Goal: Check status: Check status

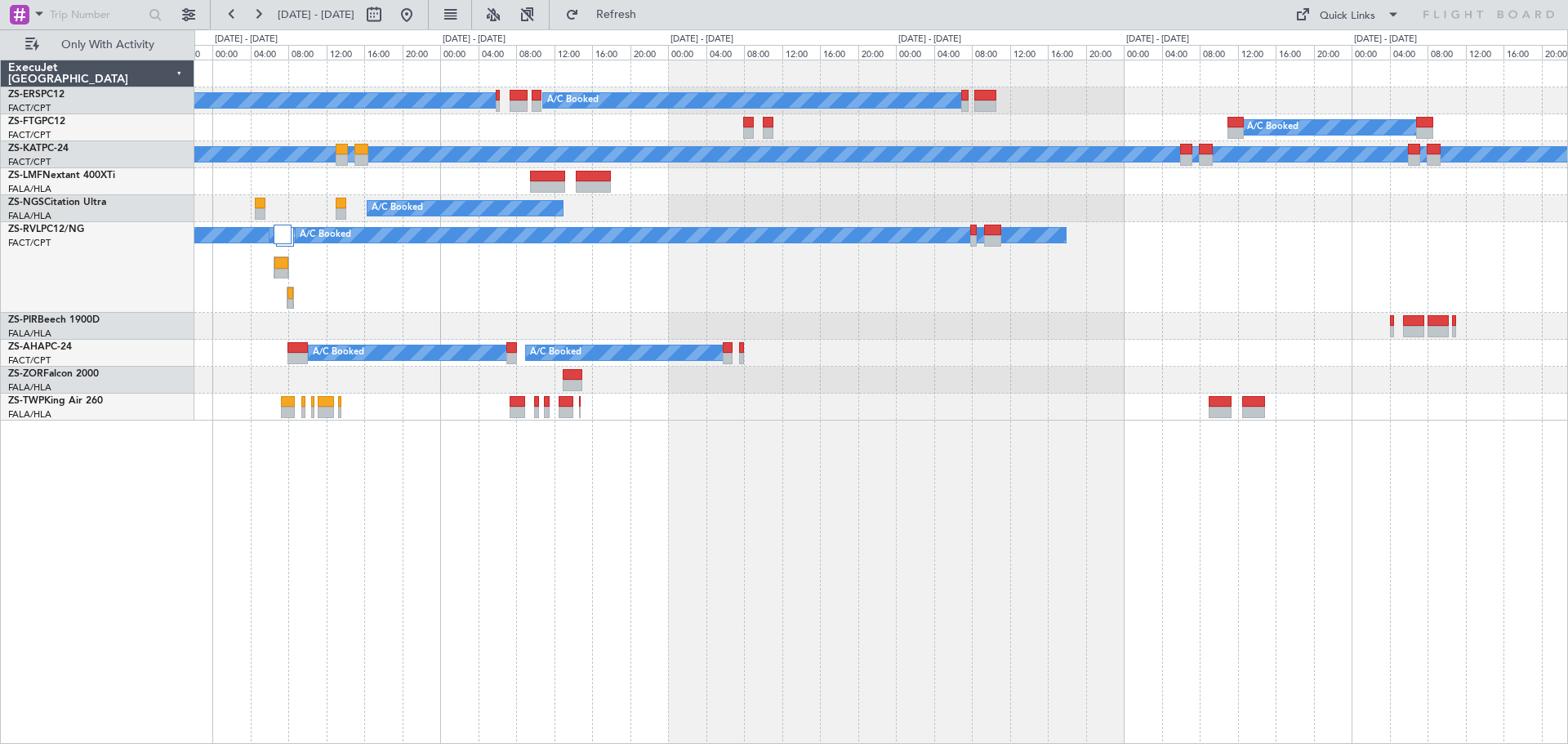
click at [405, 592] on div "A/C Booked A/C Booked A/C Booked A/C Booked A/C Unavailable A/C Booked A/C Book…" at bounding box center [881, 401] width 1374 height 684
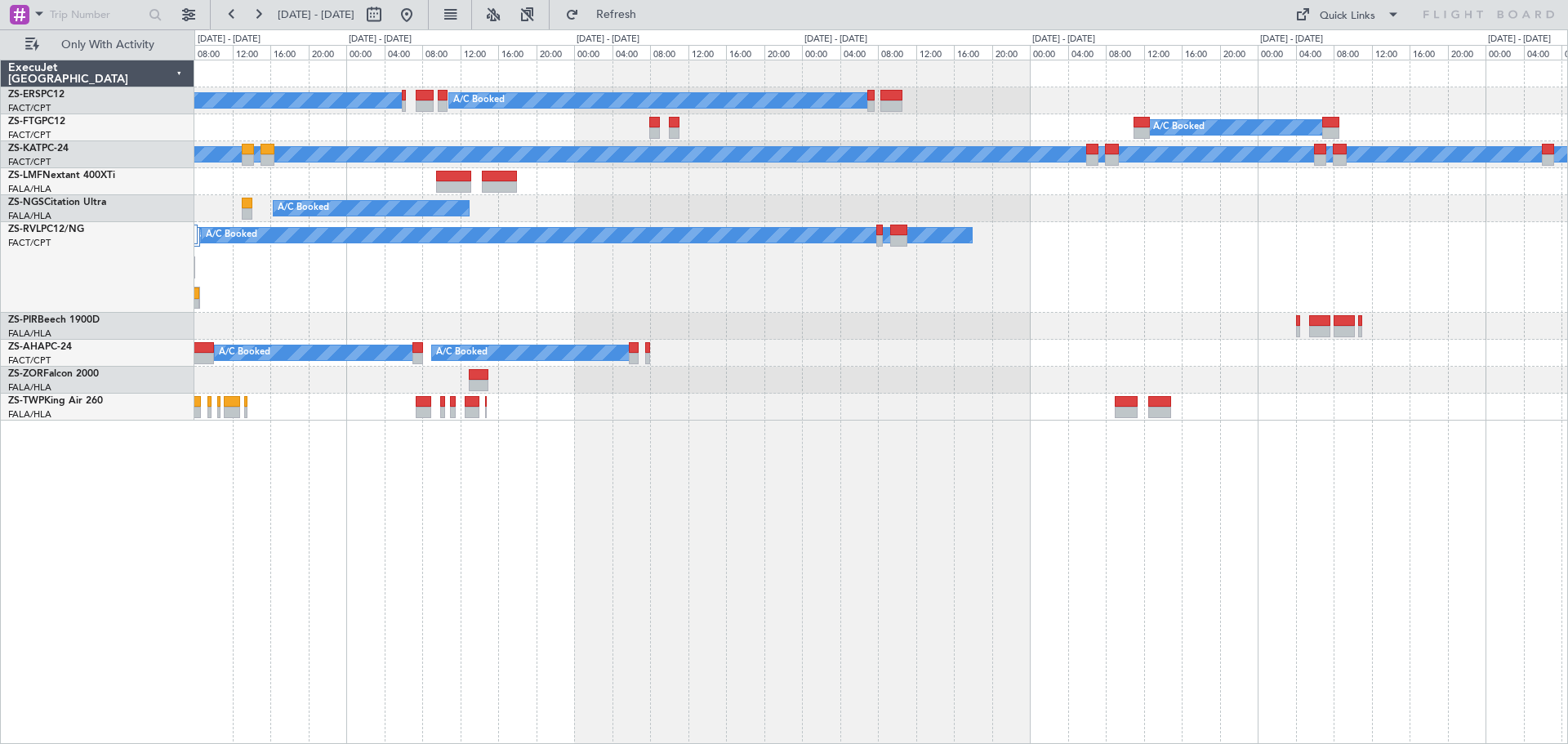
click at [1087, 555] on div "A/C Booked A/C Booked A/C Booked A/C Booked A/C Unavailable A/C Booked A/C Unav…" at bounding box center [881, 401] width 1374 height 684
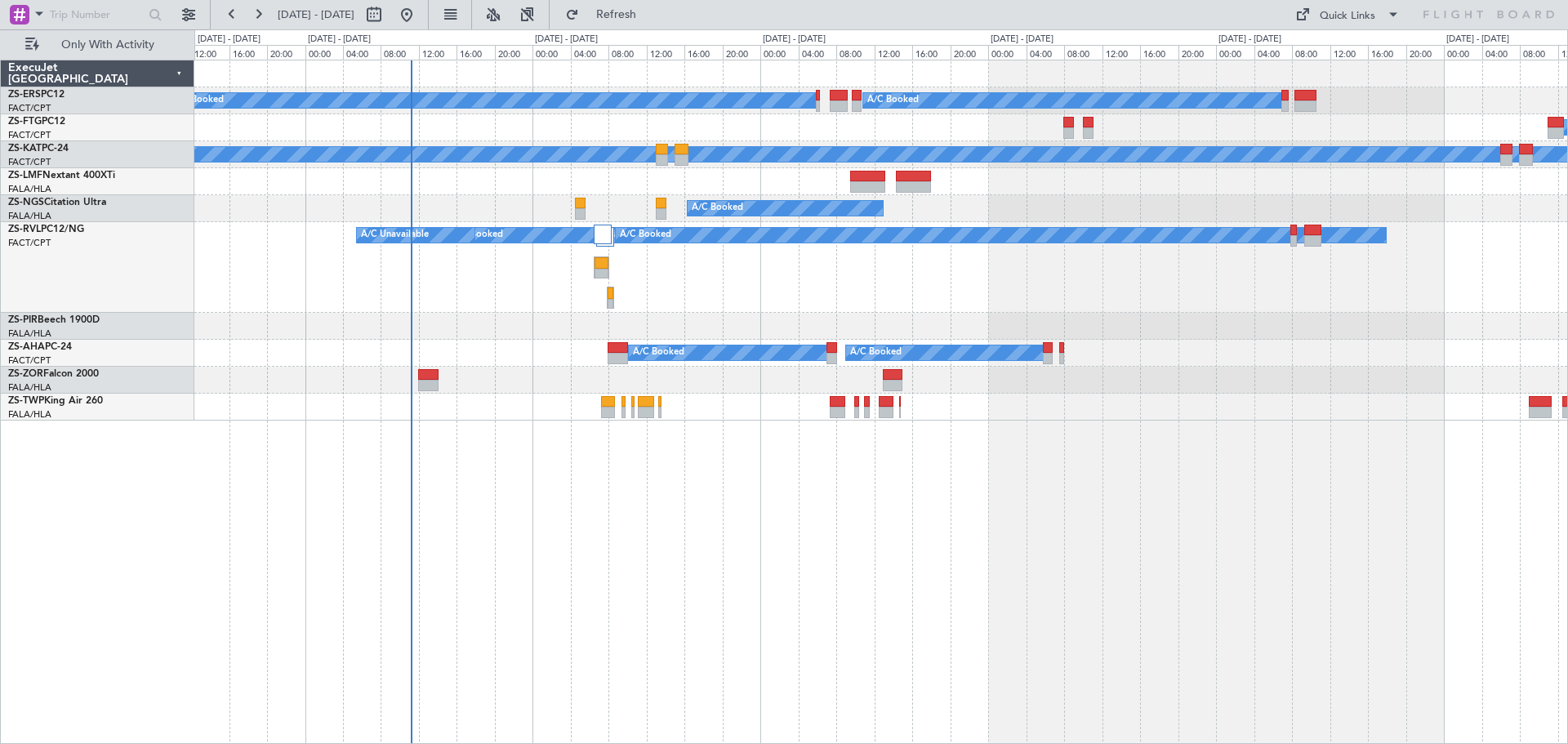
click at [936, 615] on div "A/C Booked A/C Booked A/C Booked A/C Booked A/C Unavailable A/C Booked A/C Unav…" at bounding box center [881, 401] width 1374 height 684
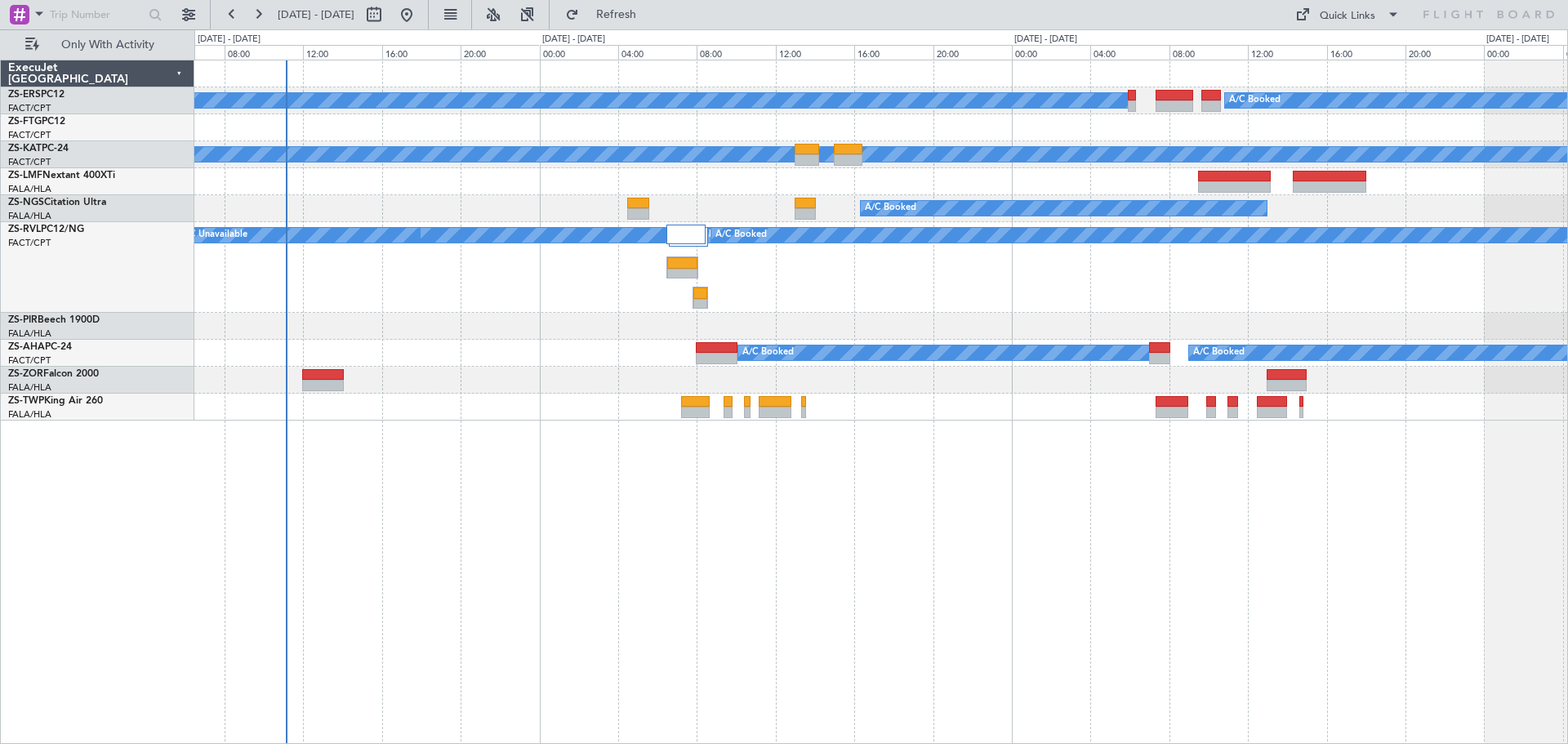
click at [730, 578] on div "A/C Booked A/C Booked A/C Unavailable A/C Booked A/C Unavailable A/C Booked A/C…" at bounding box center [881, 401] width 1374 height 684
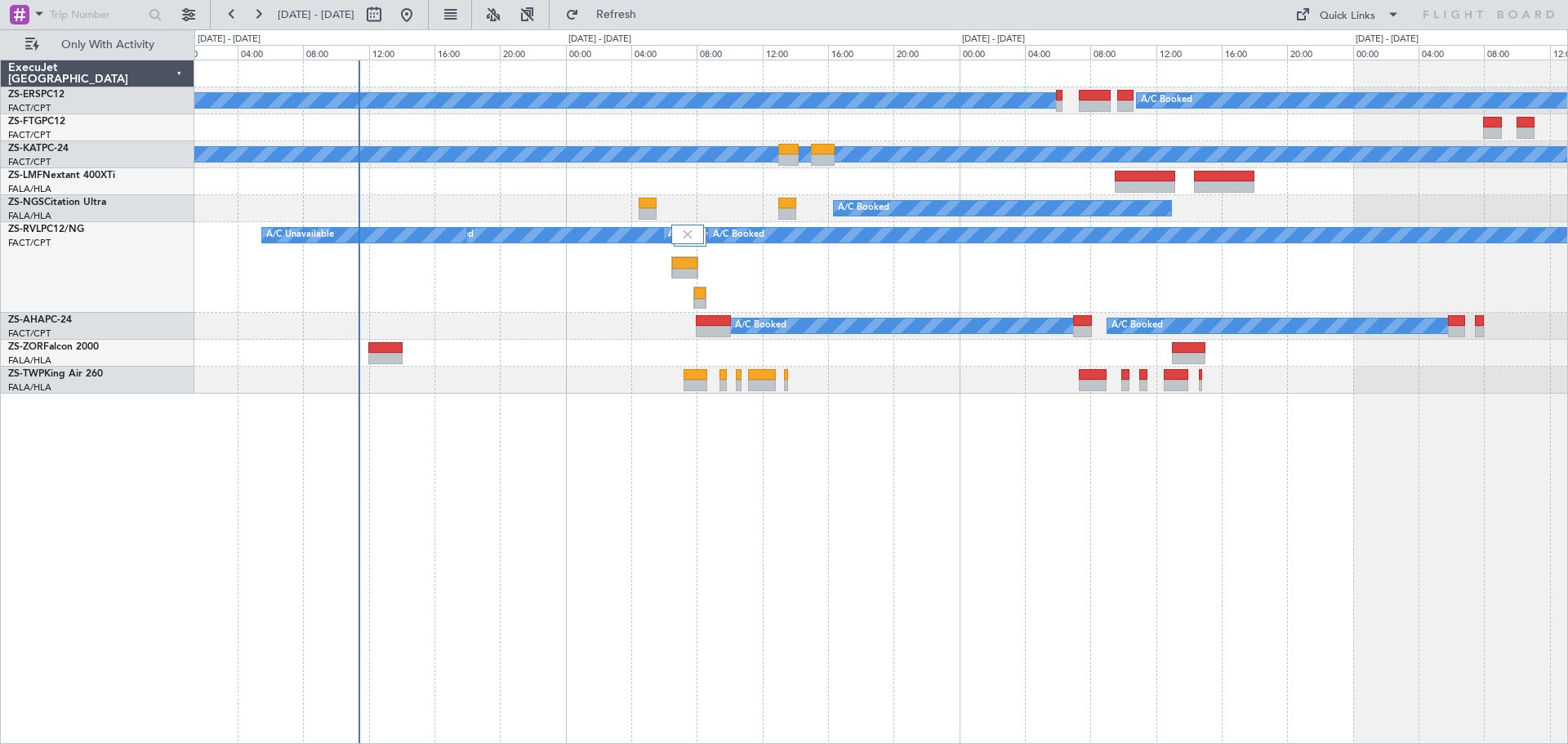
click at [763, 617] on div "A/C Booked A/C Booked A/C Booked A/C Unavailable A/C Booked A/C Booked A/C Book…" at bounding box center [881, 401] width 1374 height 684
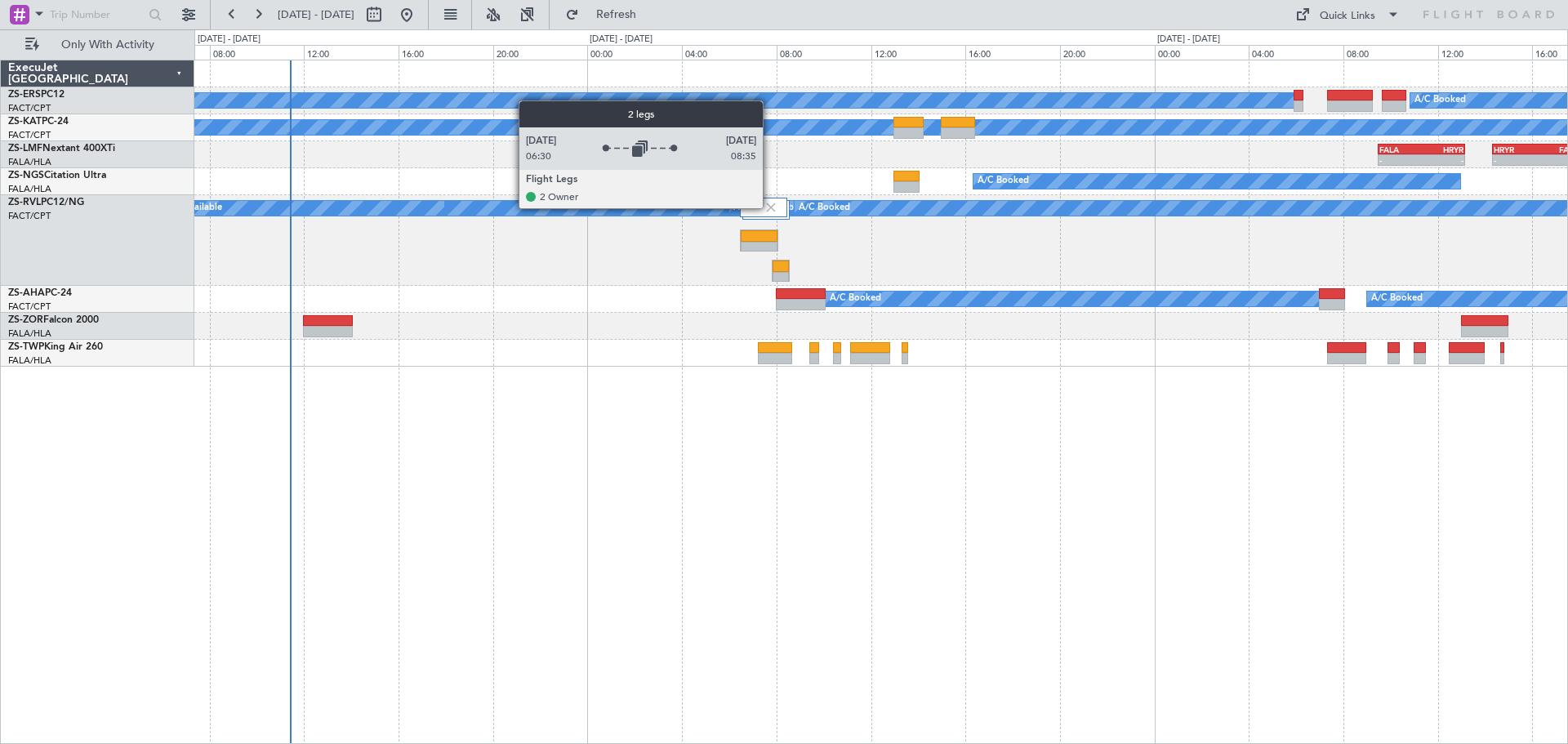
click at [771, 207] on img at bounding box center [772, 207] width 15 height 15
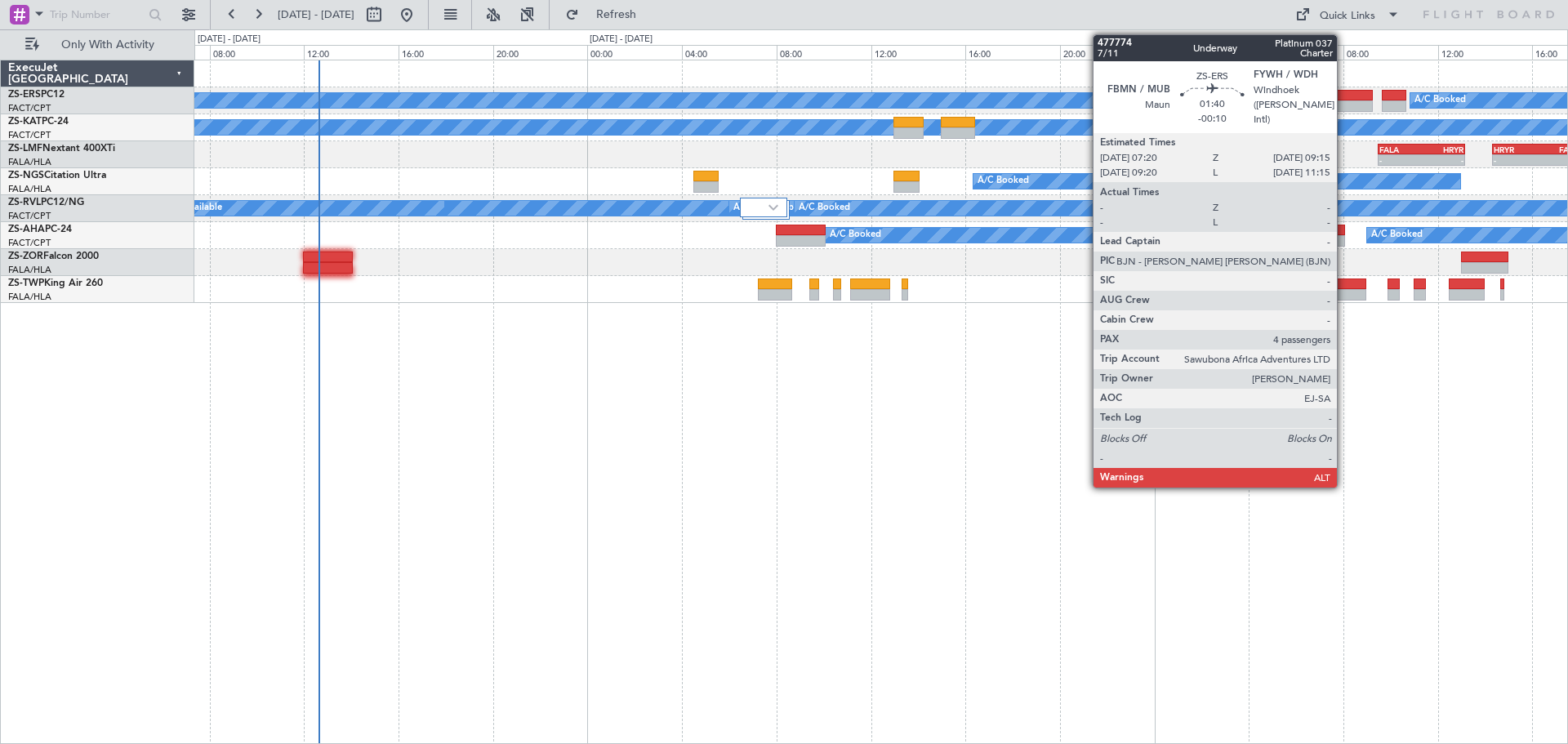
click at [1344, 99] on div at bounding box center [1351, 96] width 46 height 11
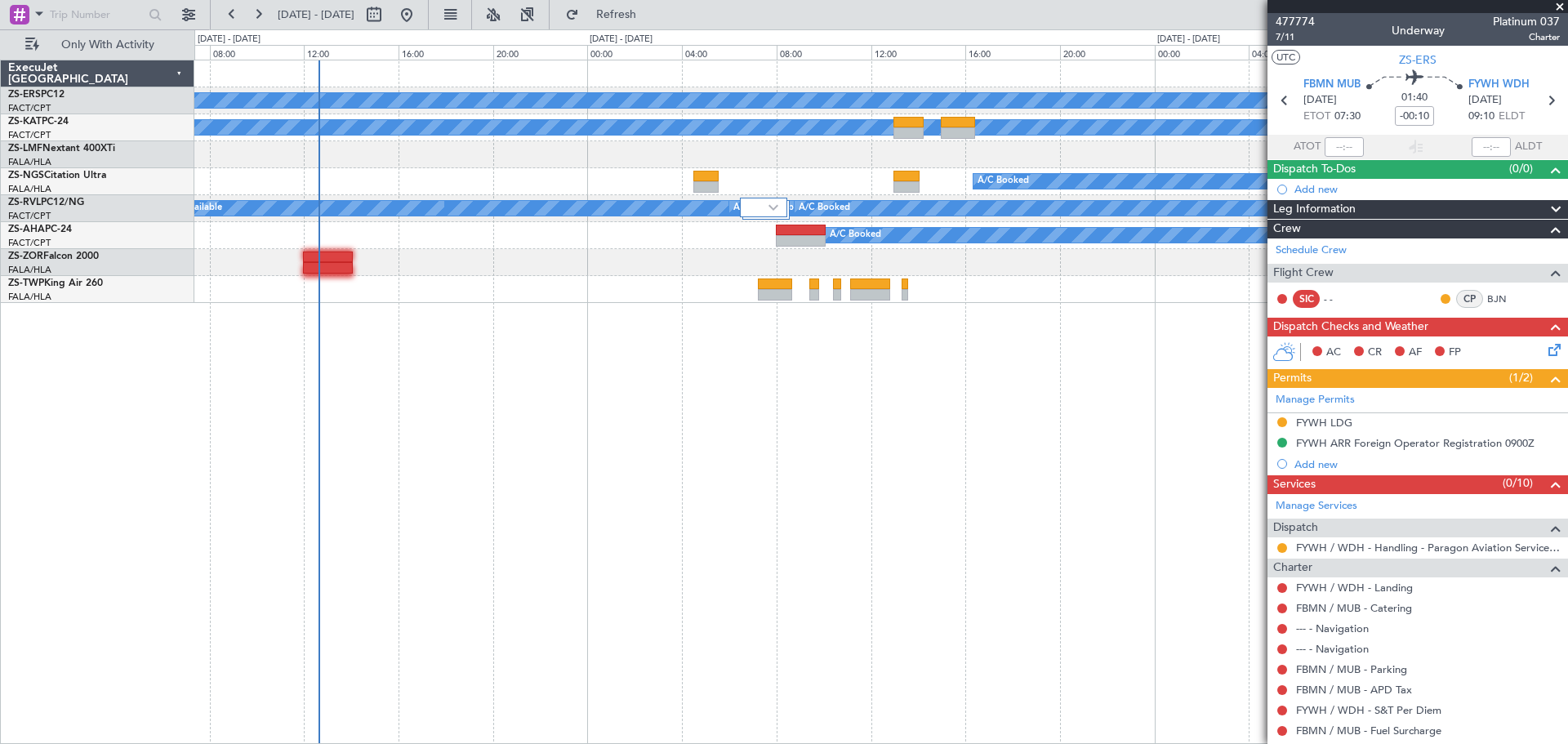
click at [1555, 7] on span at bounding box center [1561, 7] width 17 height 15
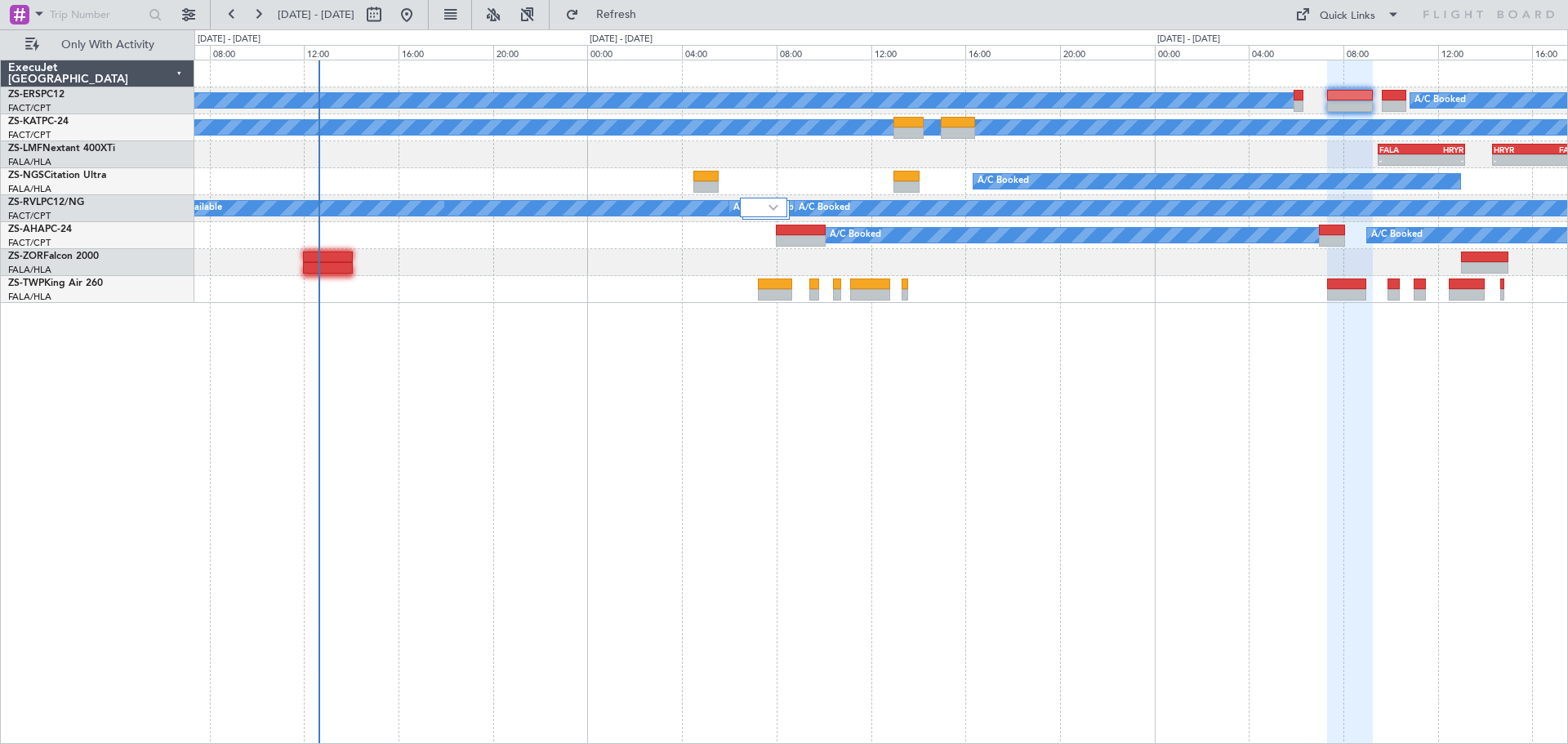
type input "0"
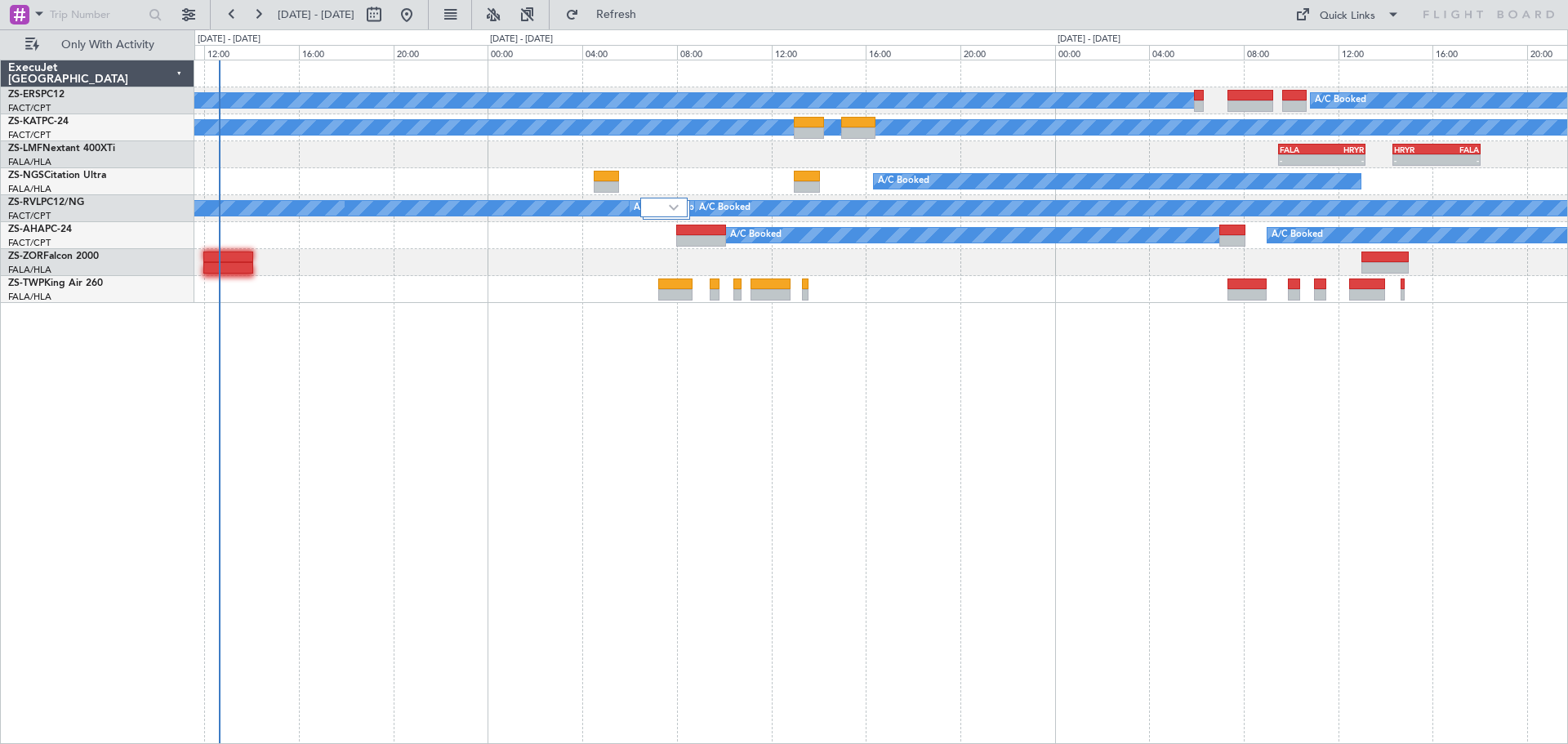
click at [1039, 699] on div "A/C Booked A/C Booked A/C Unavailable - - FALA 09:30 Z HRYR 13:10 Z - - HRYR 14…" at bounding box center [881, 401] width 1374 height 684
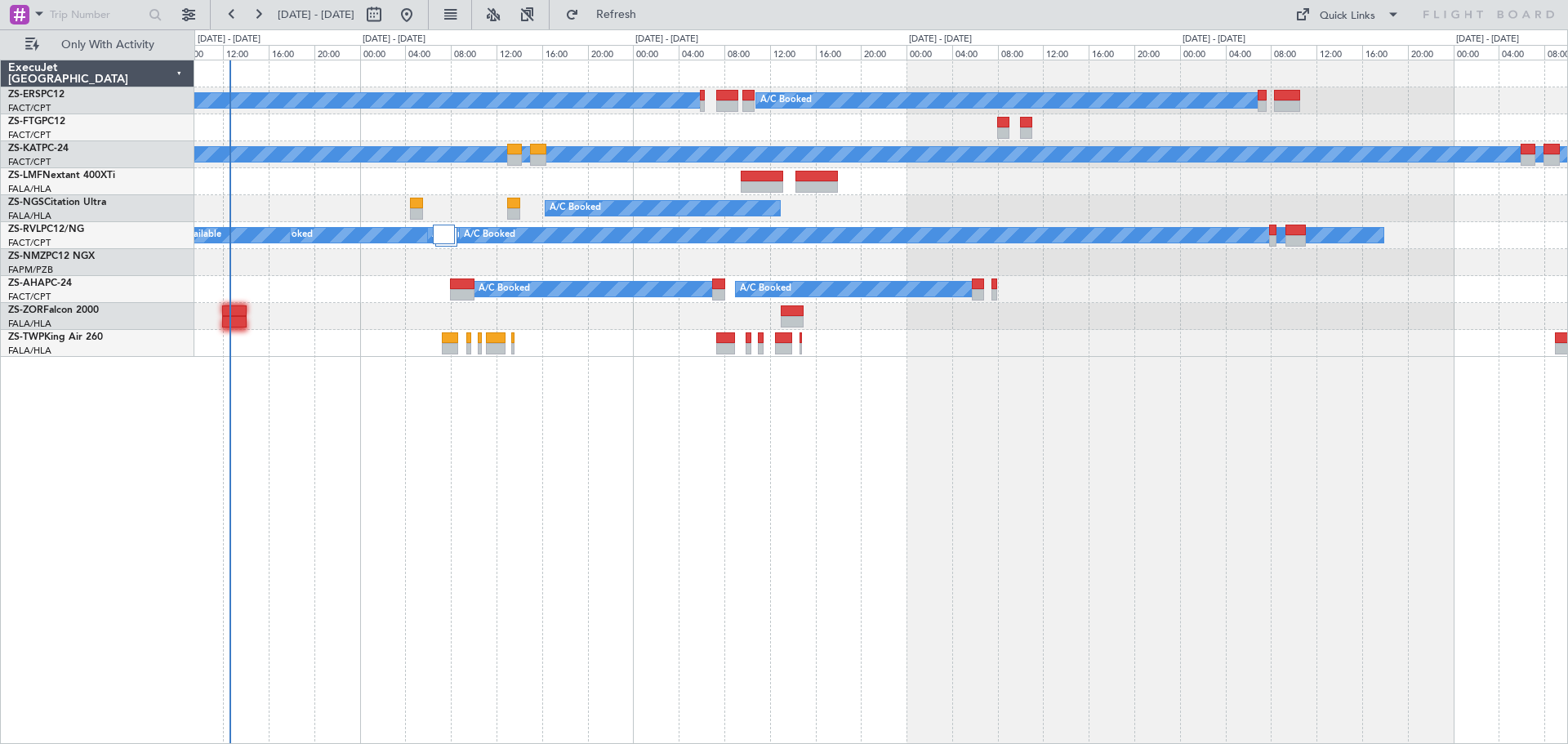
click at [931, 640] on div "A/C Booked A/C Booked A/C Booked A/C Booked A/C Unavailable A/C Booked A/C Book…" at bounding box center [881, 401] width 1374 height 684
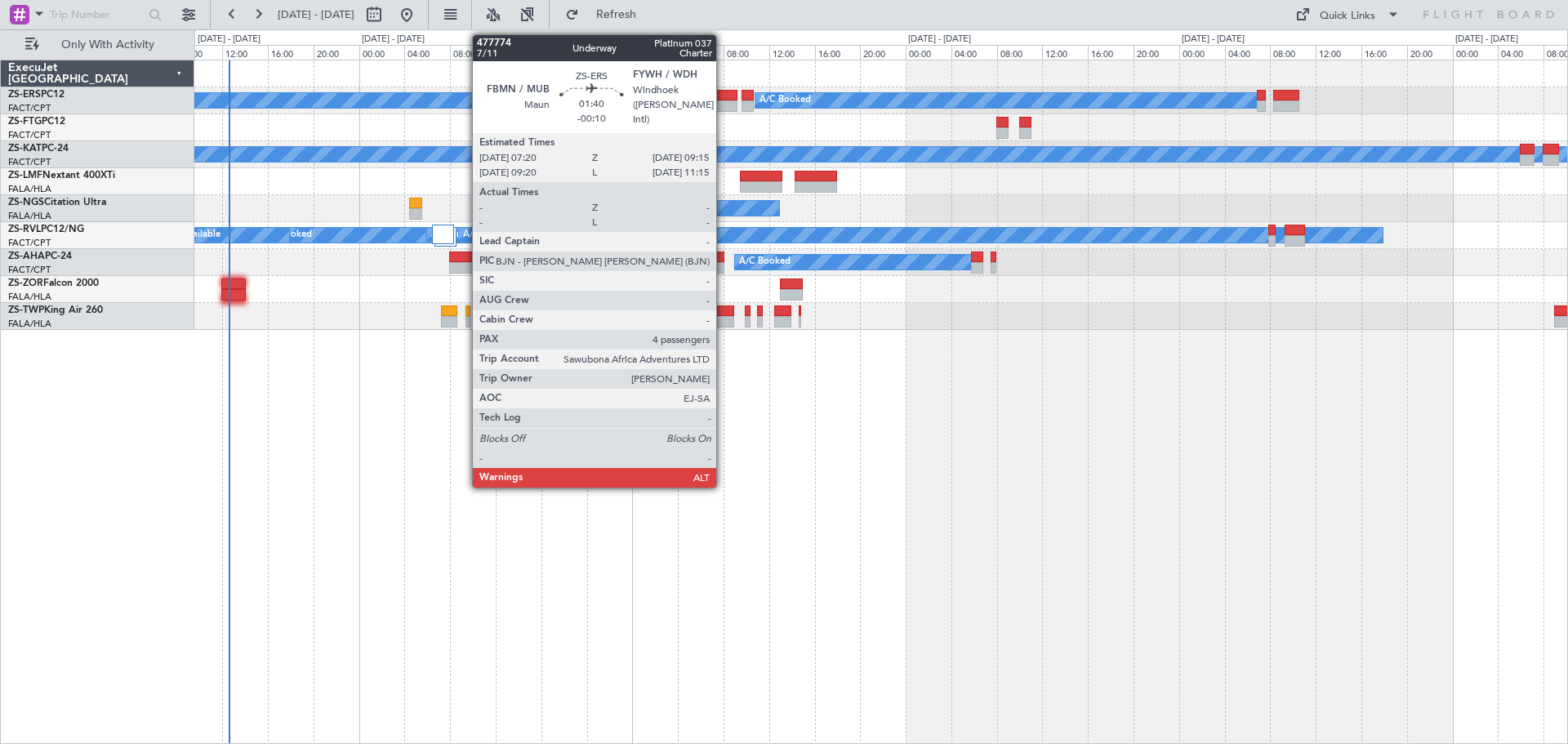
click at [724, 101] on div at bounding box center [726, 106] width 22 height 11
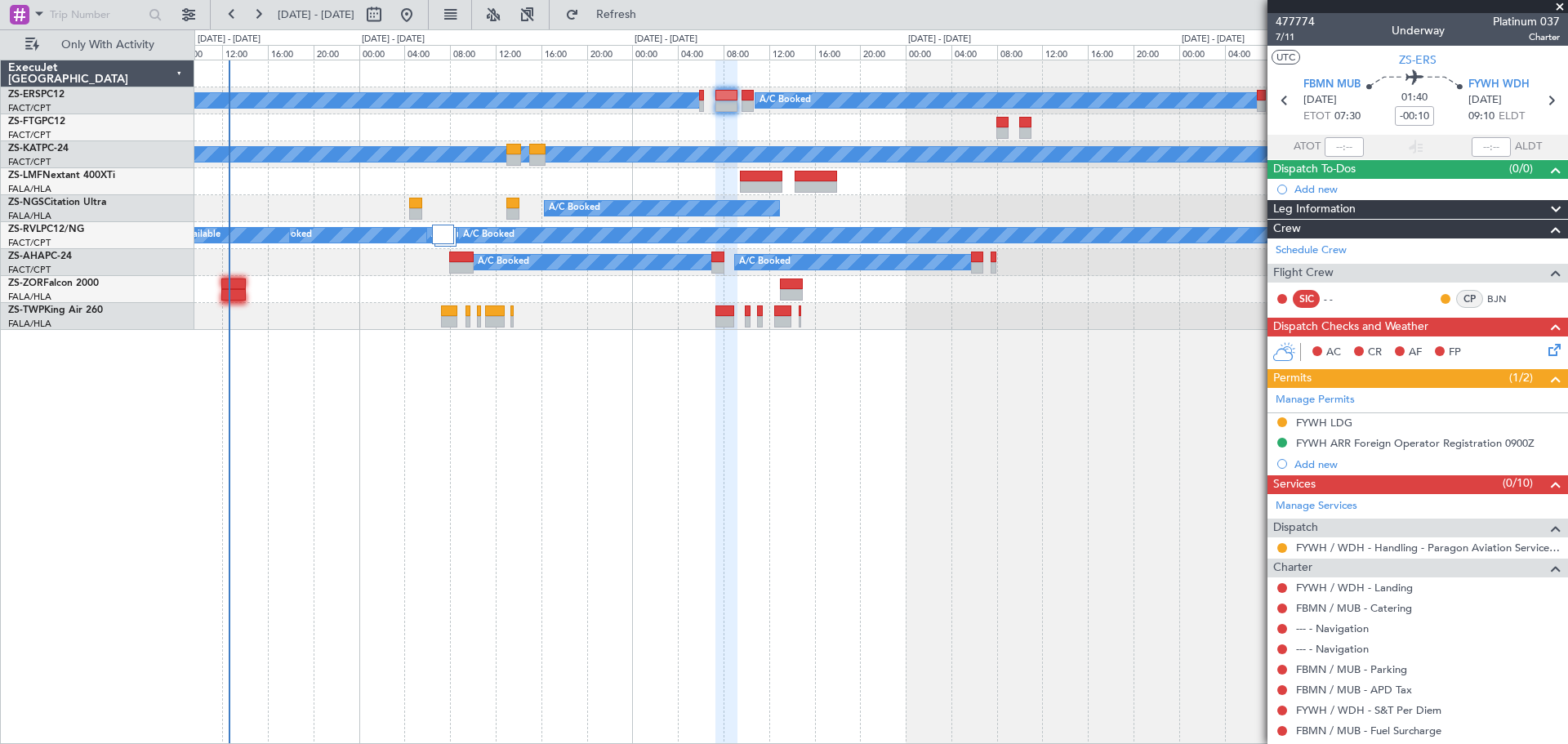
click at [1562, 5] on span at bounding box center [1561, 7] width 17 height 15
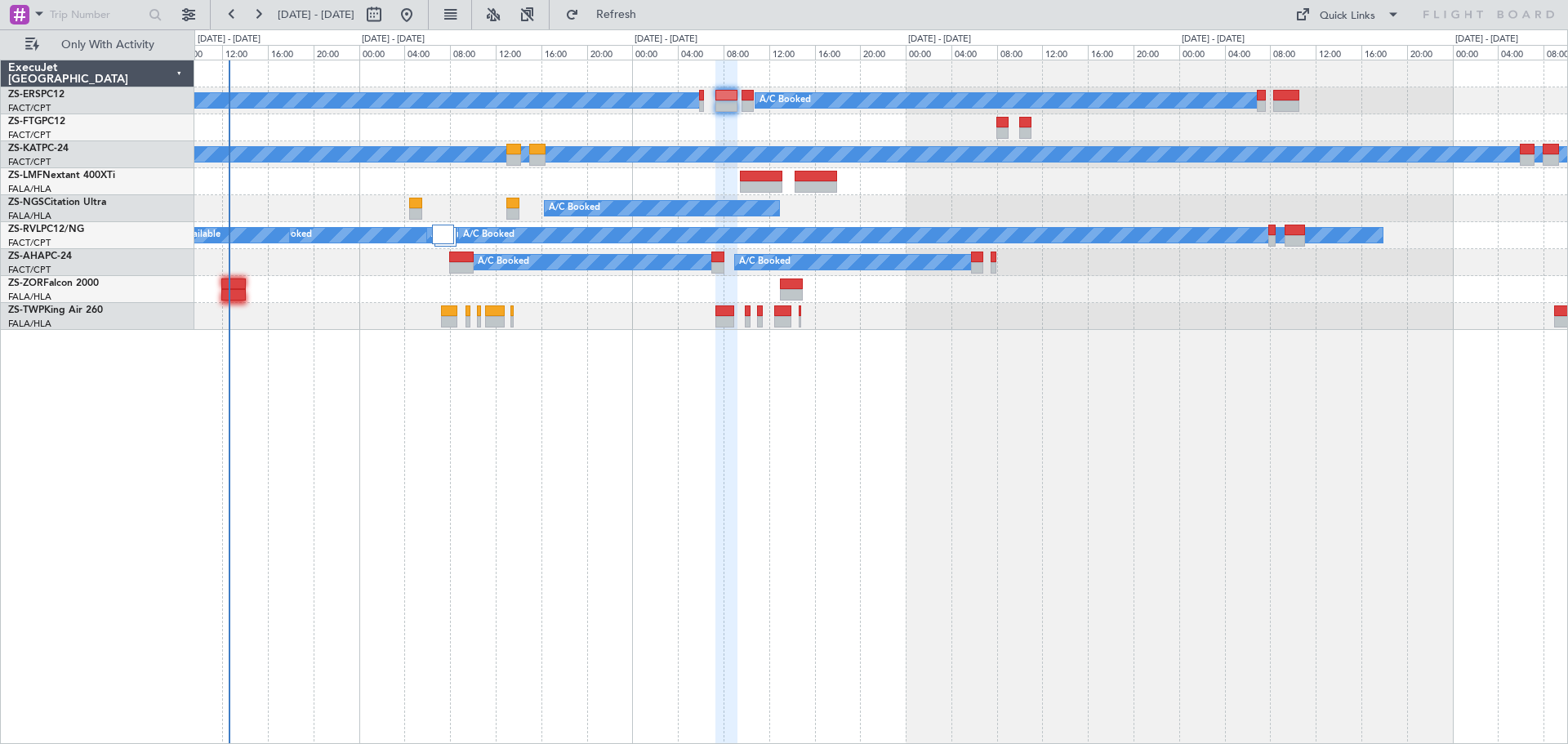
type input "0"
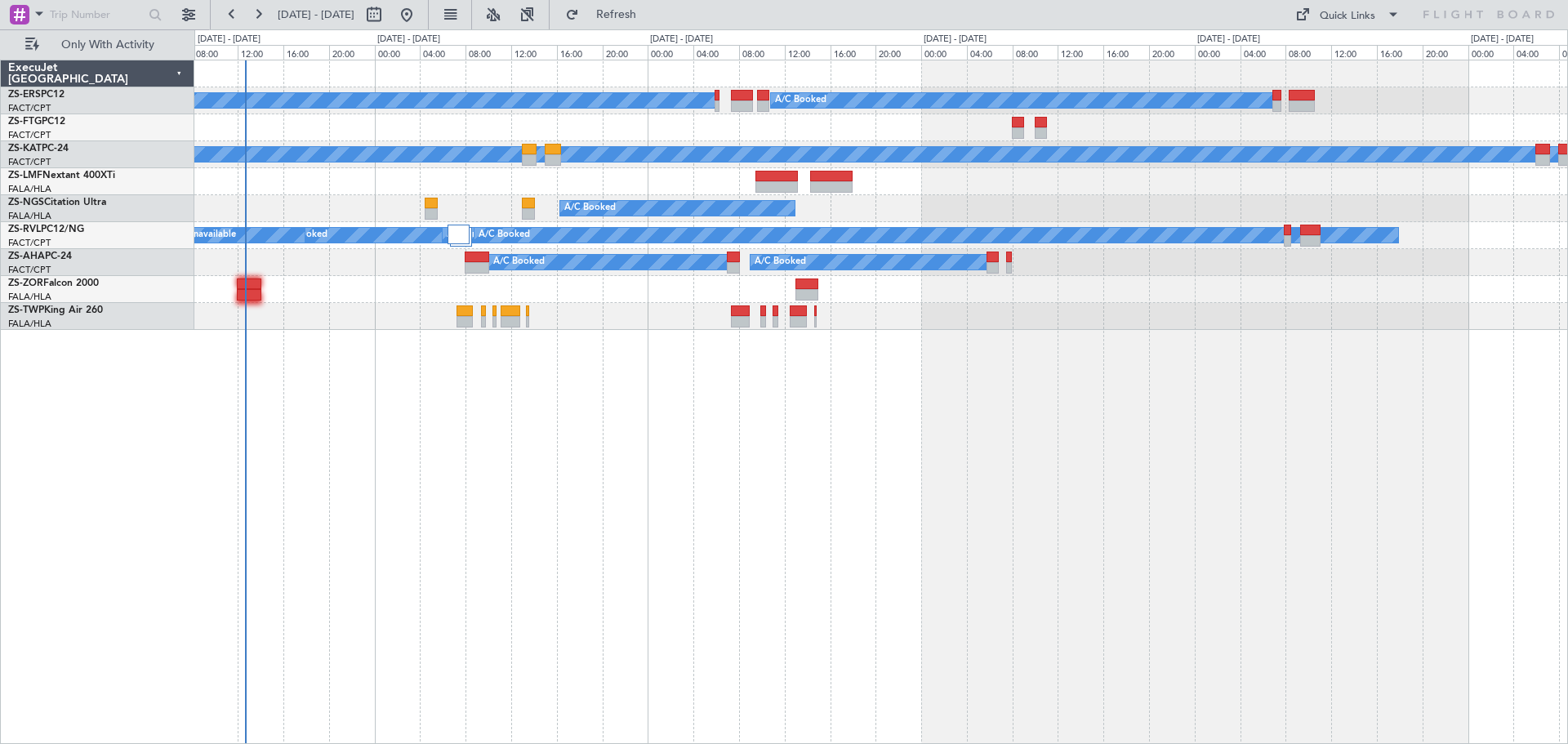
click at [538, 556] on div "A/C Booked A/C Booked A/C Booked A/C Booked A/C Unavailable A/C Booked A/C Book…" at bounding box center [881, 401] width 1374 height 684
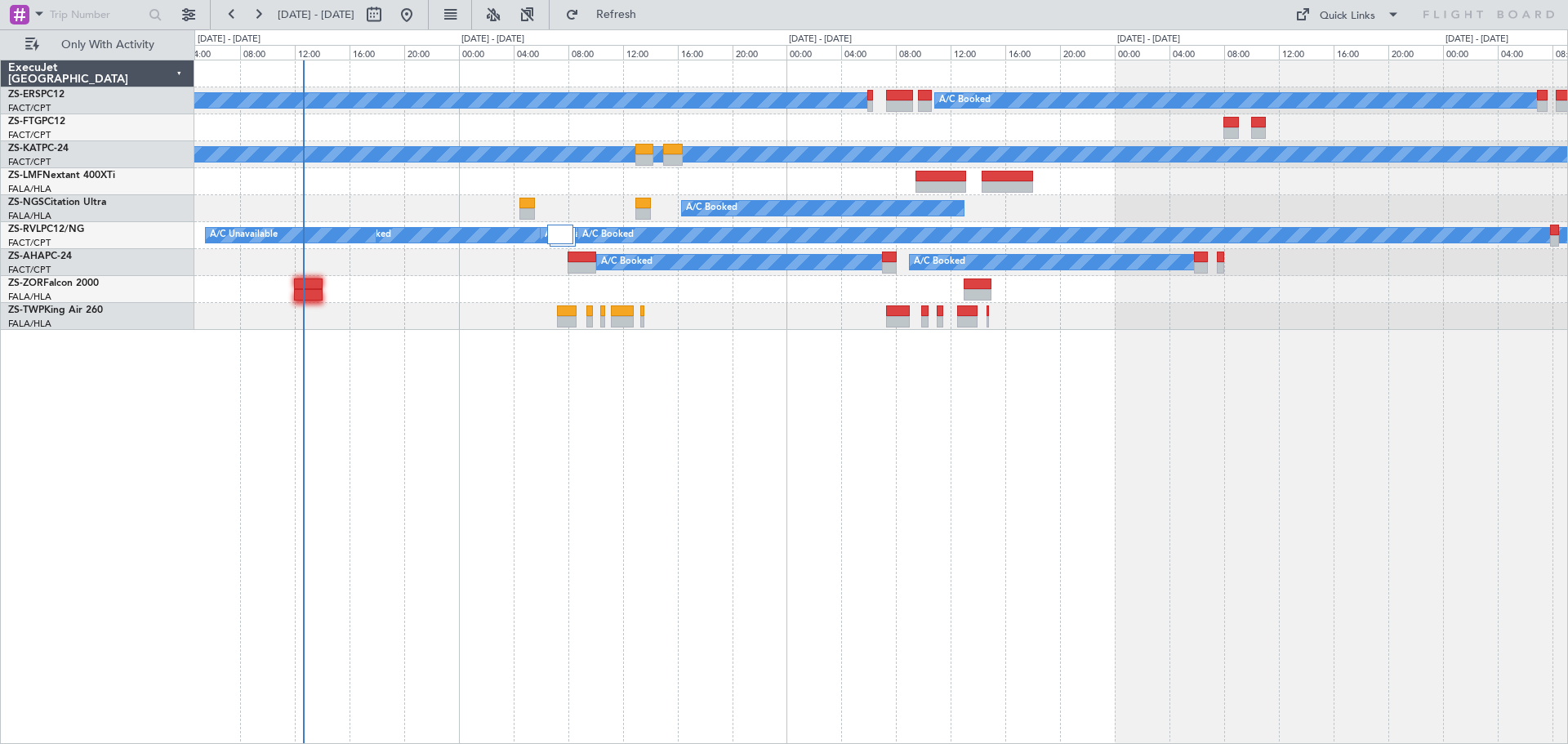
click at [656, 562] on div "A/C Booked A/C Booked A/C Booked A/C Unavailable A/C Booked A/C Booked A/C Book…" at bounding box center [881, 401] width 1374 height 684
